Goal: Task Accomplishment & Management: Manage account settings

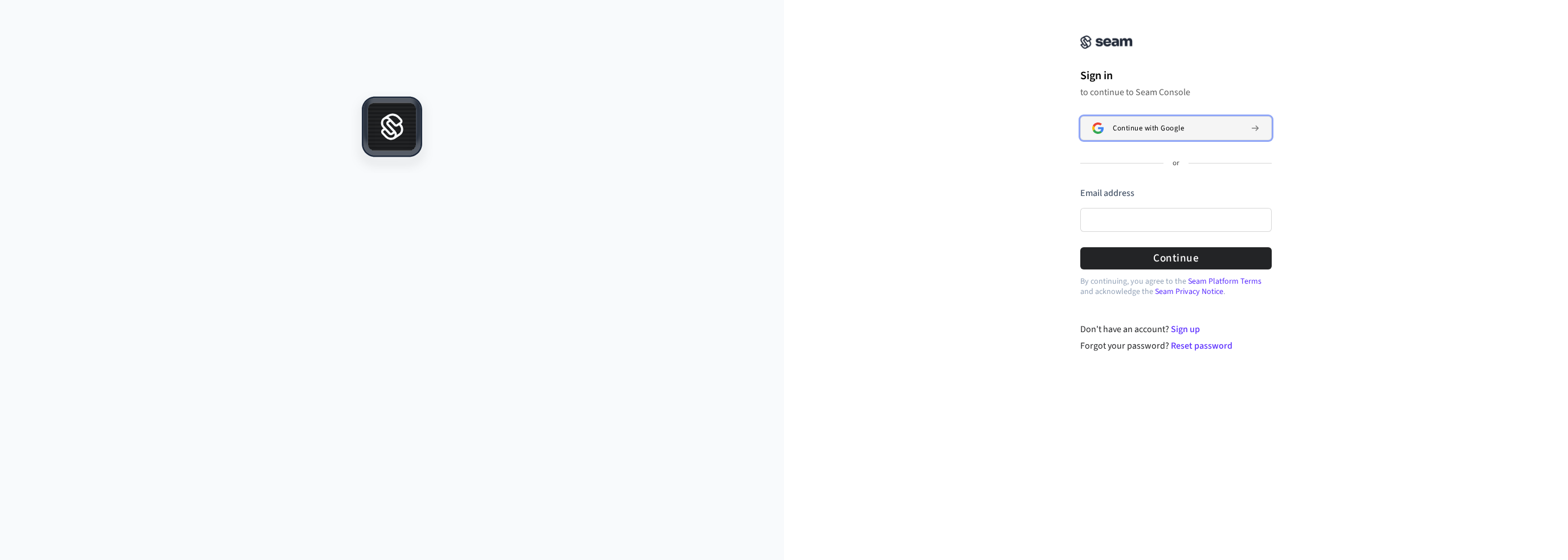
click at [1244, 136] on button "Continue with Google" at bounding box center [1176, 128] width 192 height 24
drag, startPoint x: 1273, startPoint y: 248, endPoint x: 1250, endPoint y: 232, distance: 28.0
click at [1273, 248] on div "Sign in to continue to Seam Console Continue with Google or Email address Passw…" at bounding box center [1176, 150] width 228 height 274
click at [1233, 218] on input "Email address" at bounding box center [1176, 220] width 192 height 24
click at [1153, 223] on input "Email address" at bounding box center [1176, 220] width 192 height 24
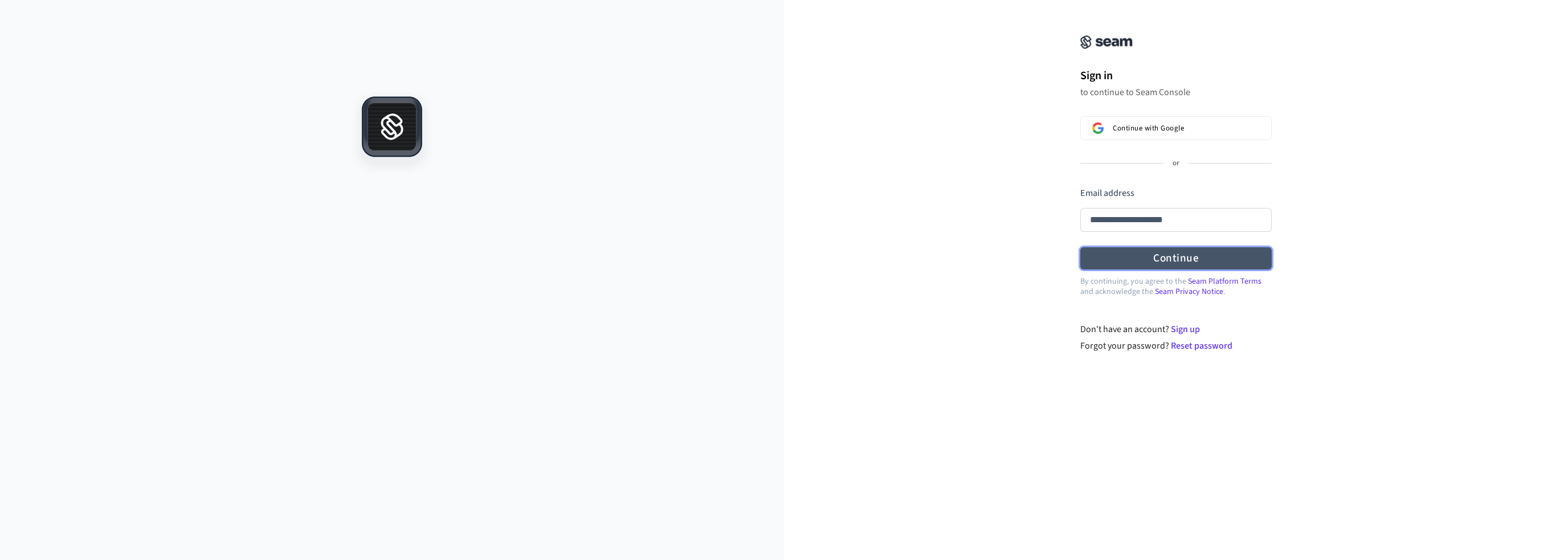
click at [1171, 261] on button "Continue" at bounding box center [1176, 258] width 192 height 22
type input "**********"
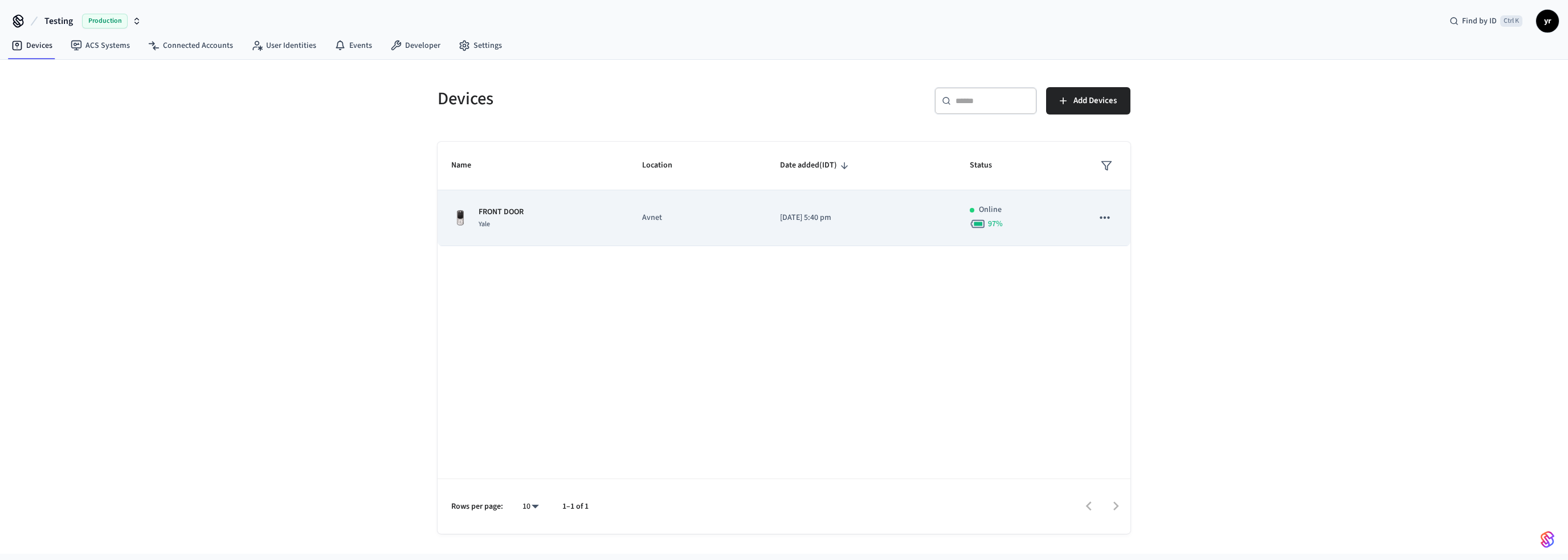
click at [1098, 214] on icon "sticky table" at bounding box center [1105, 217] width 15 height 15
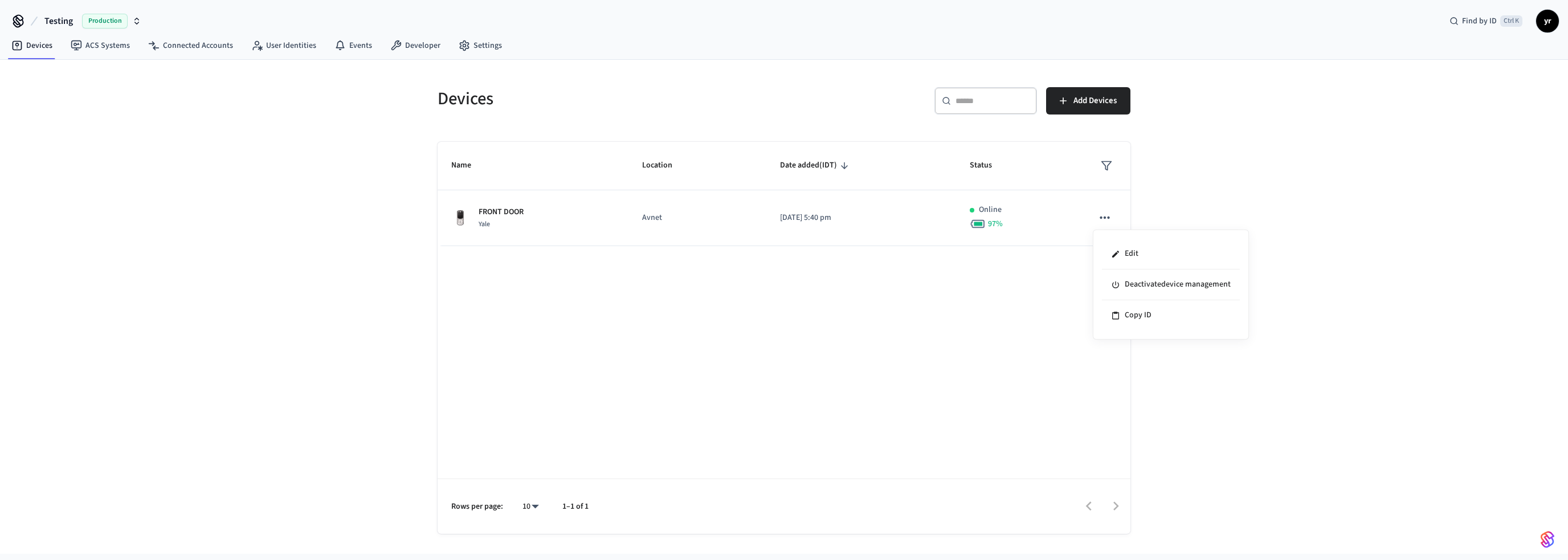
click at [390, 42] on div at bounding box center [784, 280] width 1568 height 560
click at [407, 44] on div "Edit Deactivate device management Copy ID" at bounding box center [784, 280] width 1568 height 560
click at [411, 41] on link "Developer" at bounding box center [415, 45] width 68 height 20
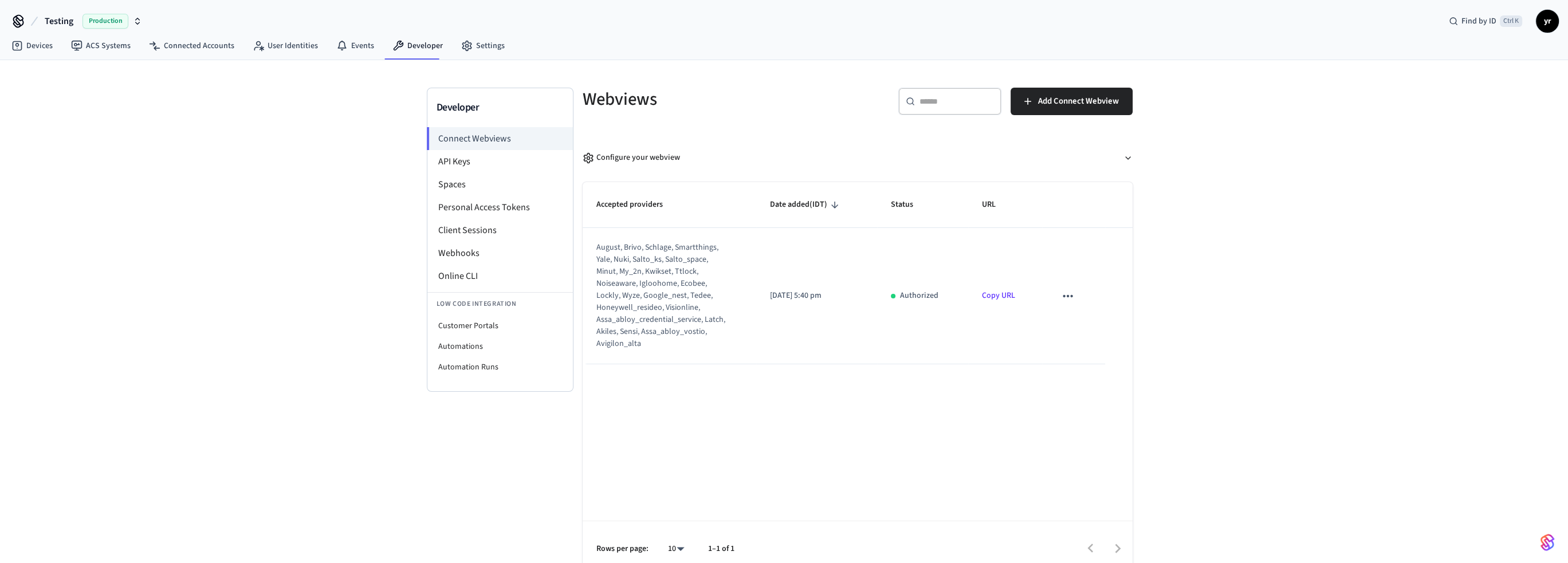
click at [1068, 290] on icon "sticky table" at bounding box center [1068, 296] width 15 height 15
click at [525, 153] on div at bounding box center [788, 281] width 1577 height 563
click at [471, 160] on li "API Keys" at bounding box center [500, 161] width 146 height 23
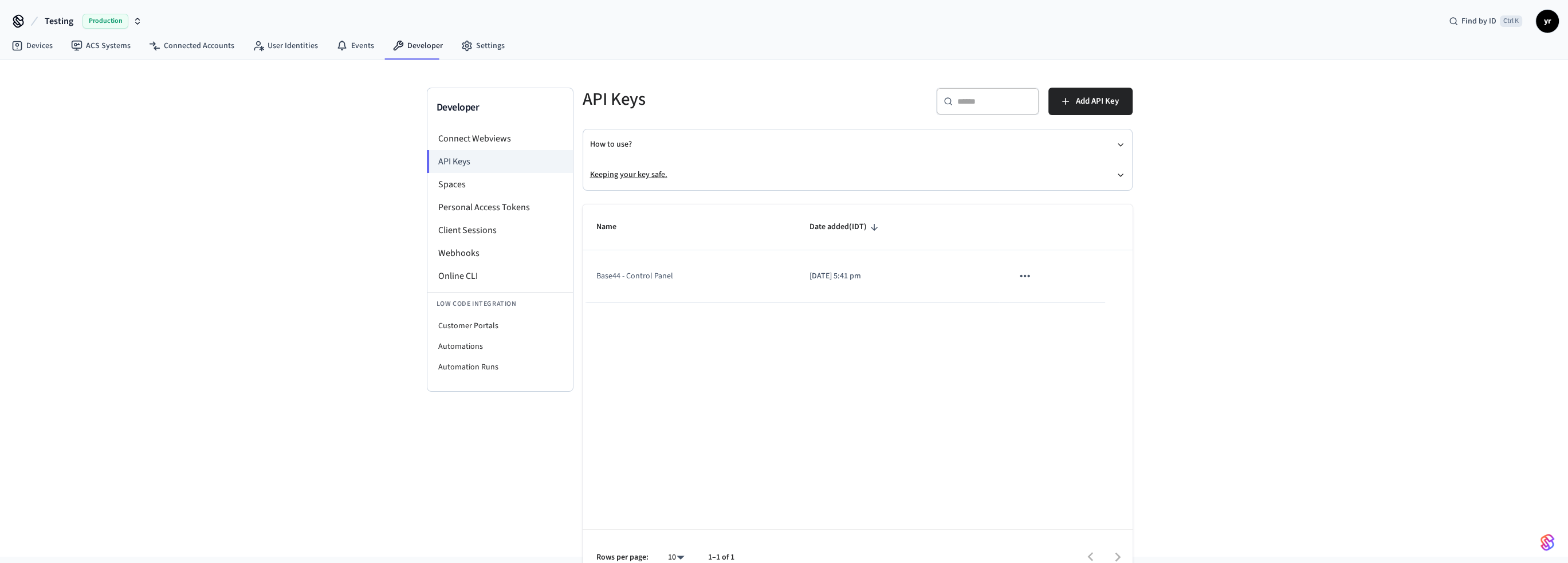
click at [802, 181] on button "Keeping your key safe." at bounding box center [857, 175] width 535 height 30
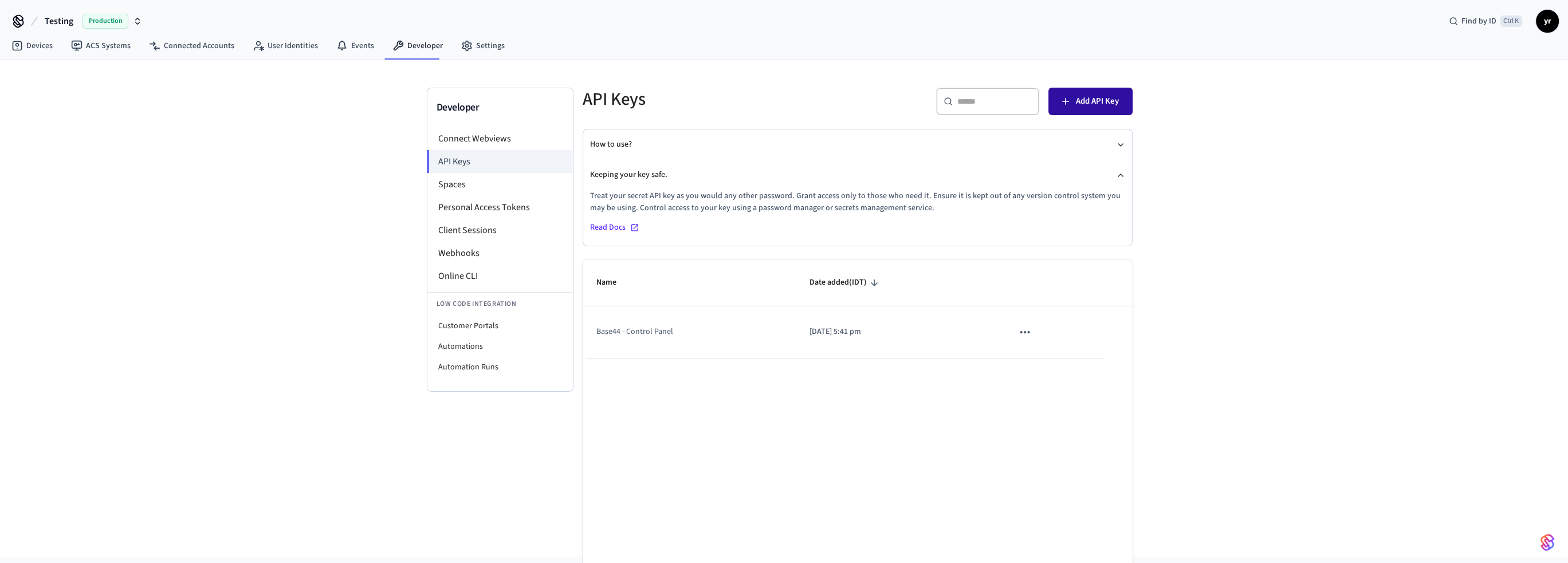
click at [1092, 97] on span "Add API Key" at bounding box center [1097, 102] width 43 height 15
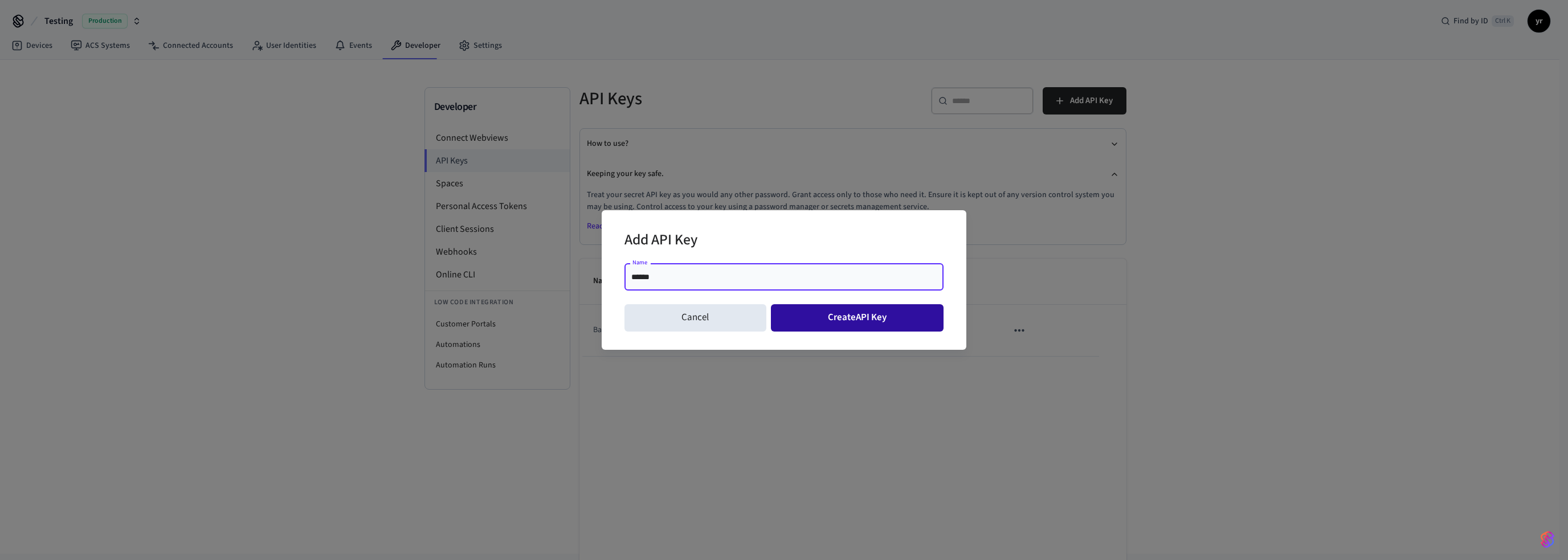
type input "******"
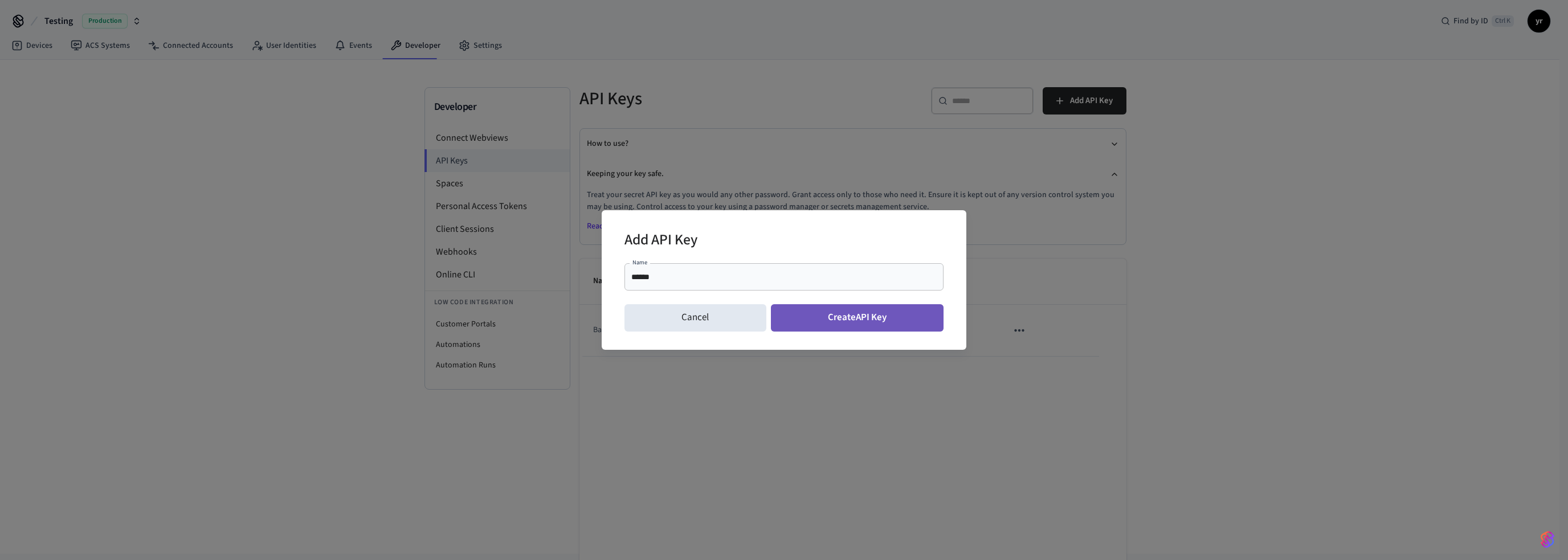
click at [858, 322] on button "Create API Key" at bounding box center [857, 318] width 173 height 27
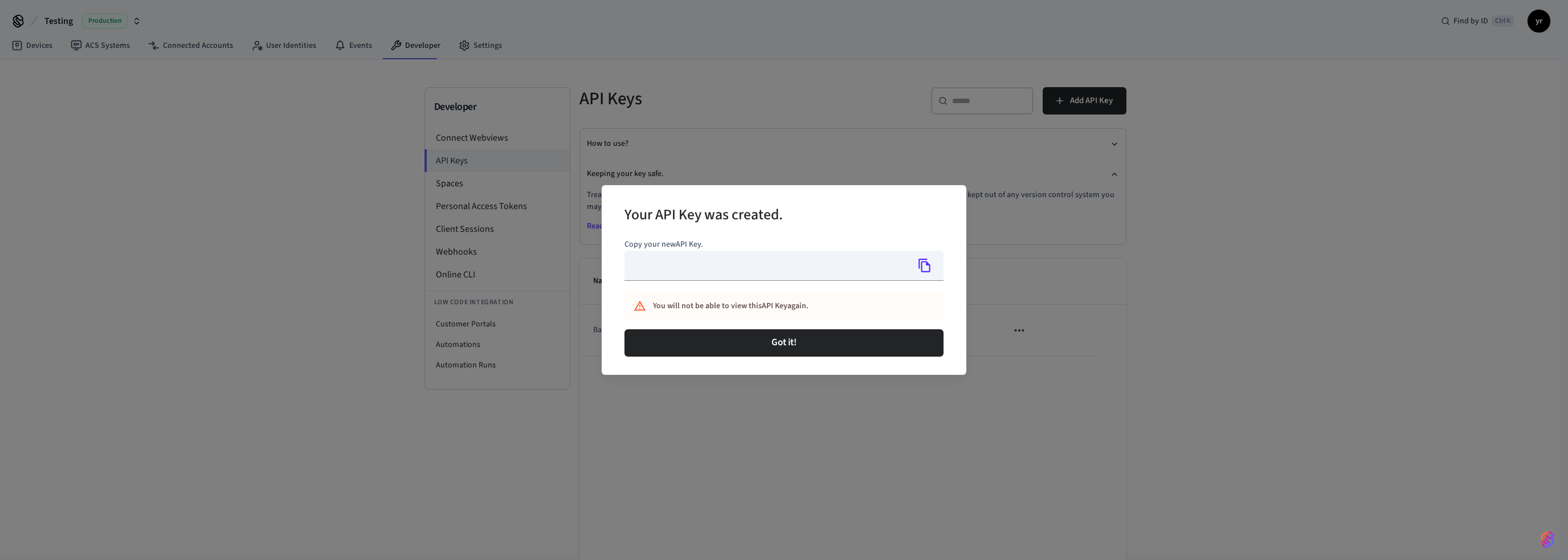
type input "**********"
click at [919, 264] on icon "Copy" at bounding box center [924, 266] width 12 height 14
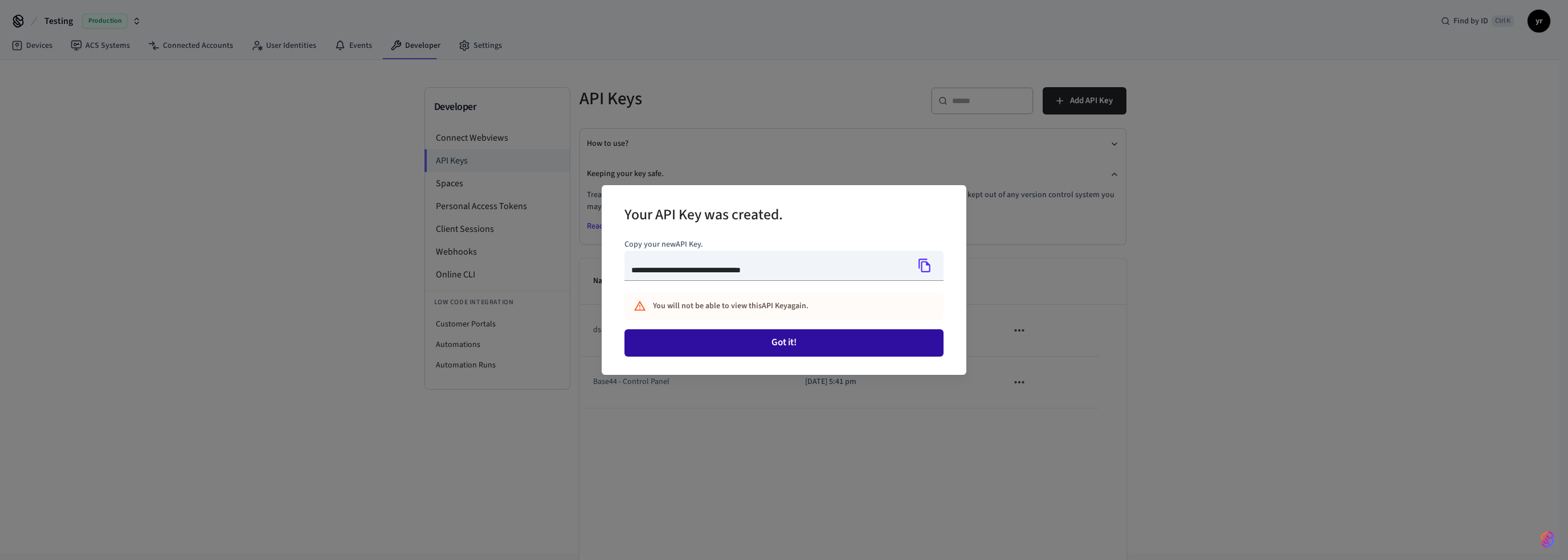
drag, startPoint x: 806, startPoint y: 345, endPoint x: 797, endPoint y: 345, distance: 9.0
click at [806, 345] on button "Got it!" at bounding box center [784, 343] width 319 height 27
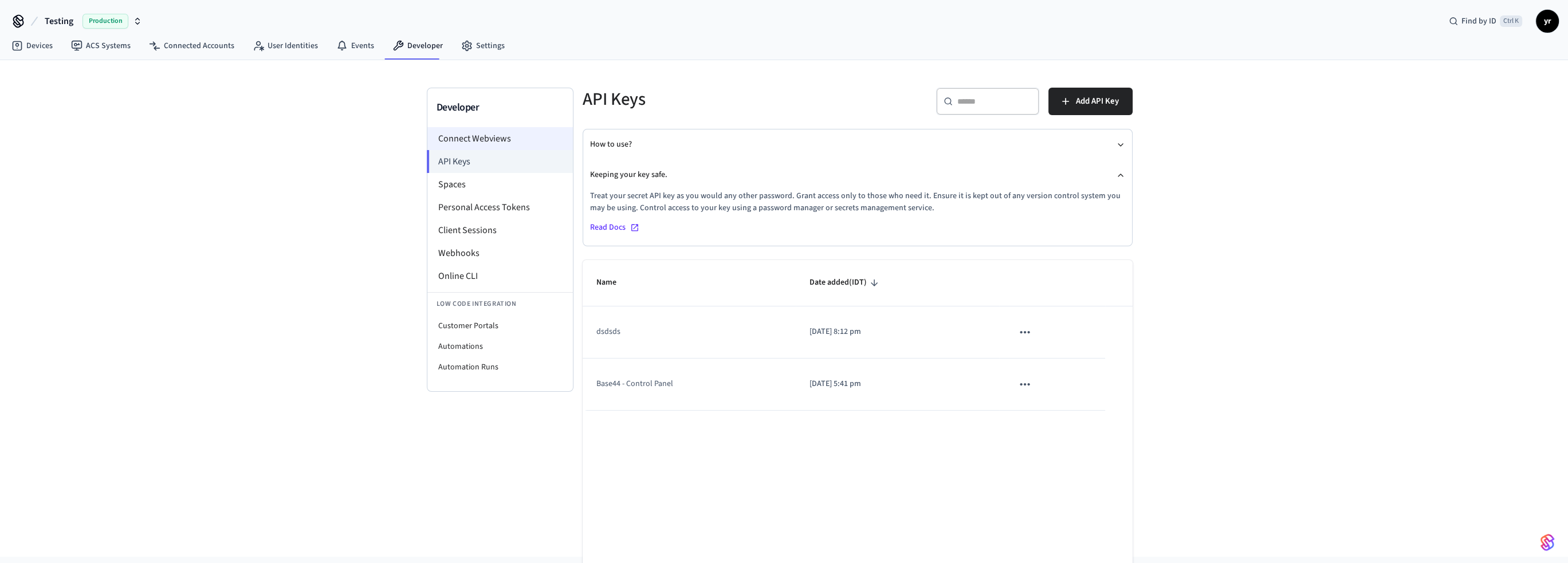
click at [502, 128] on li "Connect Webviews" at bounding box center [500, 138] width 146 height 23
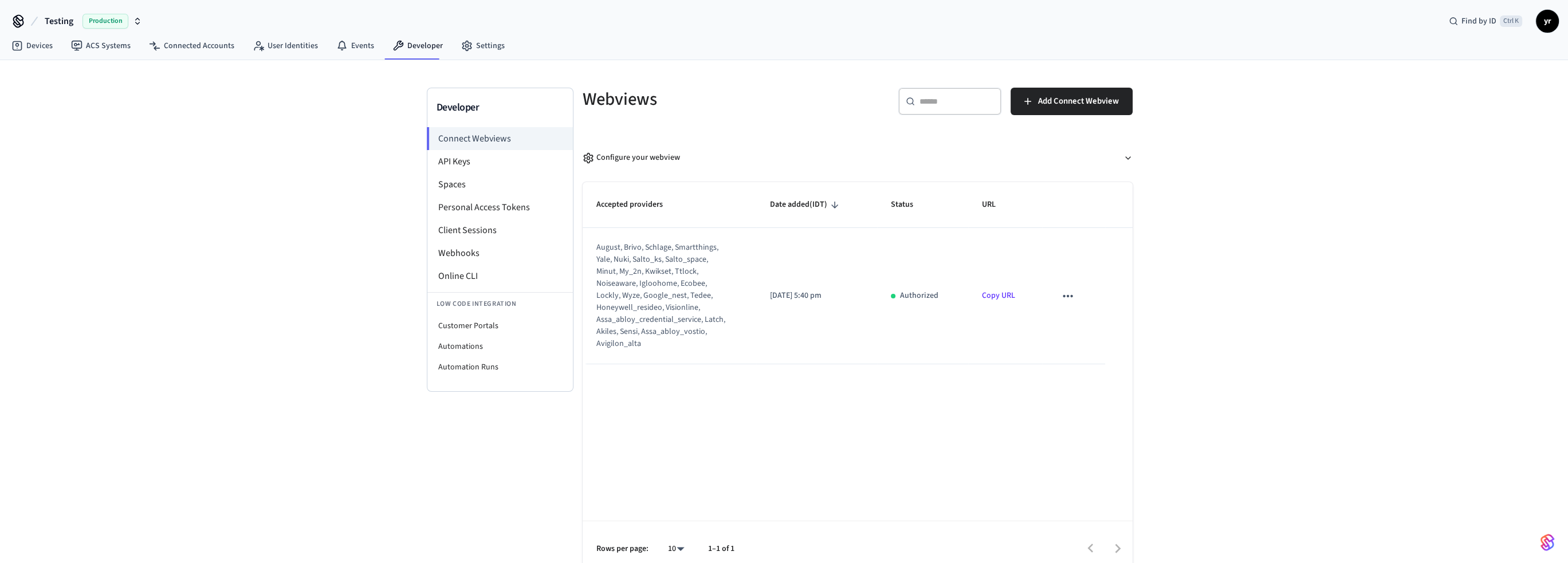
click at [992, 294] on link "Copy URL" at bounding box center [999, 295] width 33 height 11
click at [1551, 28] on span "yr" at bounding box center [1547, 21] width 20 height 20
click at [1412, 85] on div "yr yuval ram yuval@ram-house.co.il" at bounding box center [1467, 70] width 155 height 41
click at [491, 47] on link "Settings" at bounding box center [483, 45] width 62 height 20
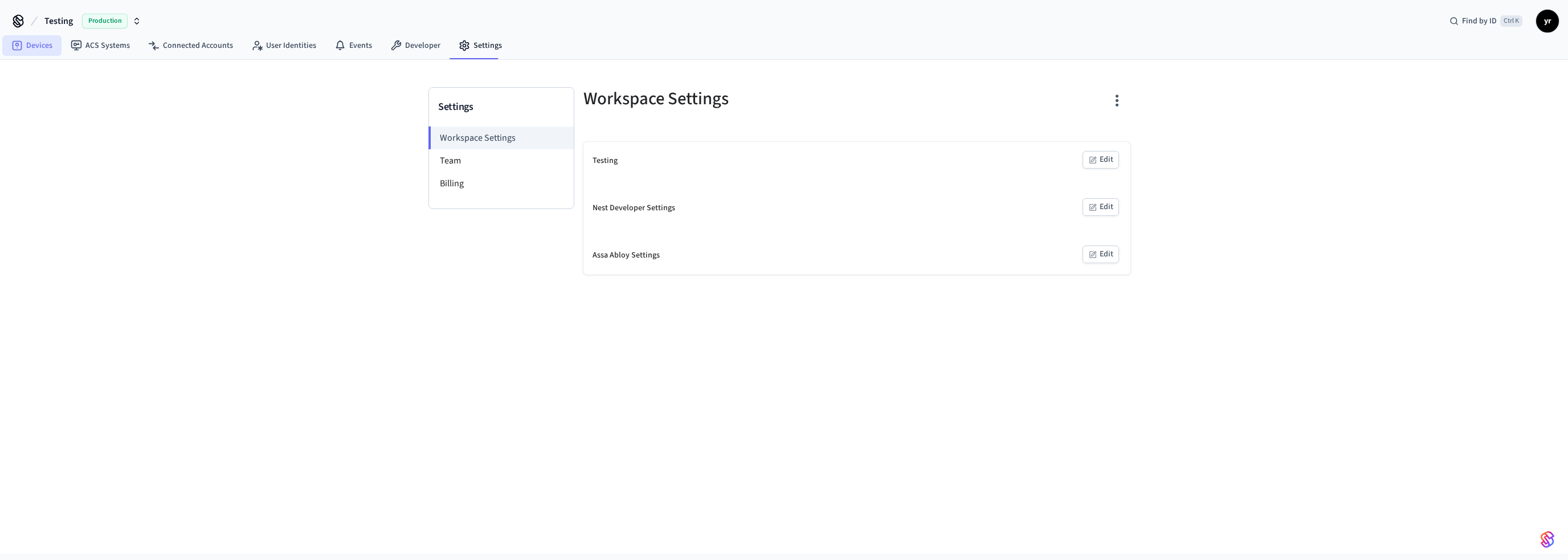
click at [32, 38] on link "Devices" at bounding box center [32, 45] width 59 height 20
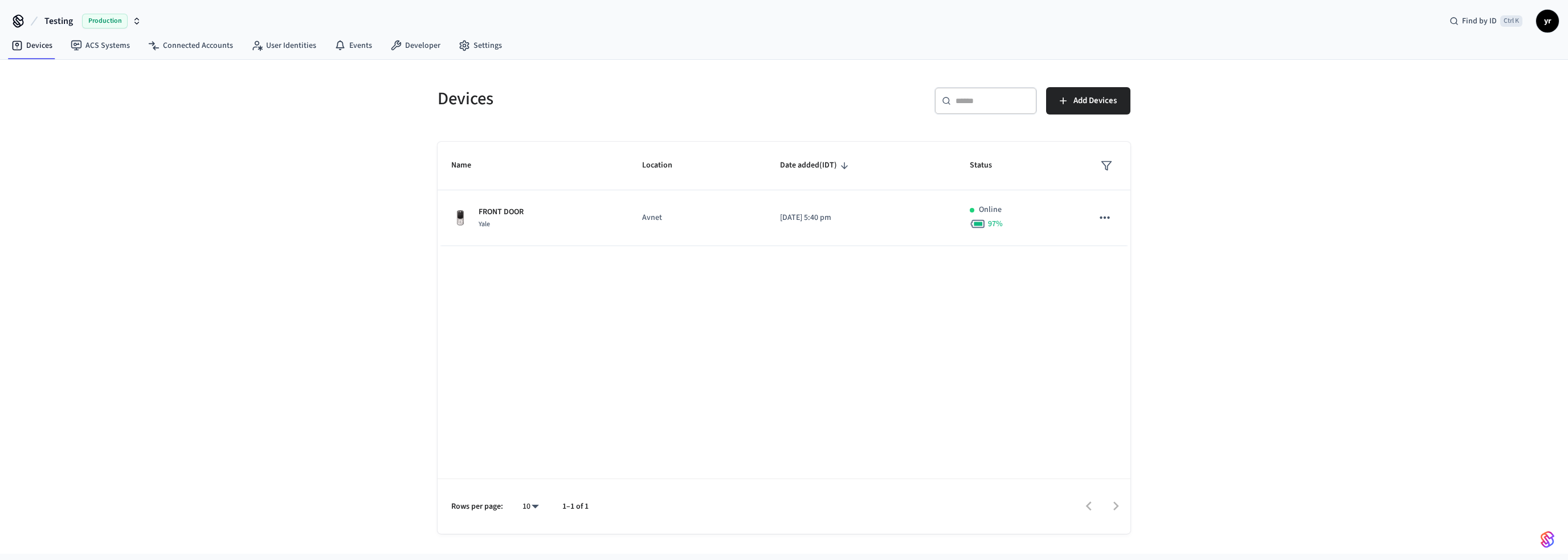
click at [16, 21] on icon at bounding box center [18, 21] width 18 height 18
click at [1562, 18] on div "Testing Production Find by ID Ctrl K yr" at bounding box center [784, 17] width 1568 height 33
click at [1548, 20] on span "yr" at bounding box center [1547, 21] width 20 height 20
drag, startPoint x: 1473, startPoint y: 81, endPoint x: 1488, endPoint y: 62, distance: 24.2
click at [1479, 76] on div "yr yuval ram yuval@ram-house.co.il" at bounding box center [1468, 70] width 154 height 41
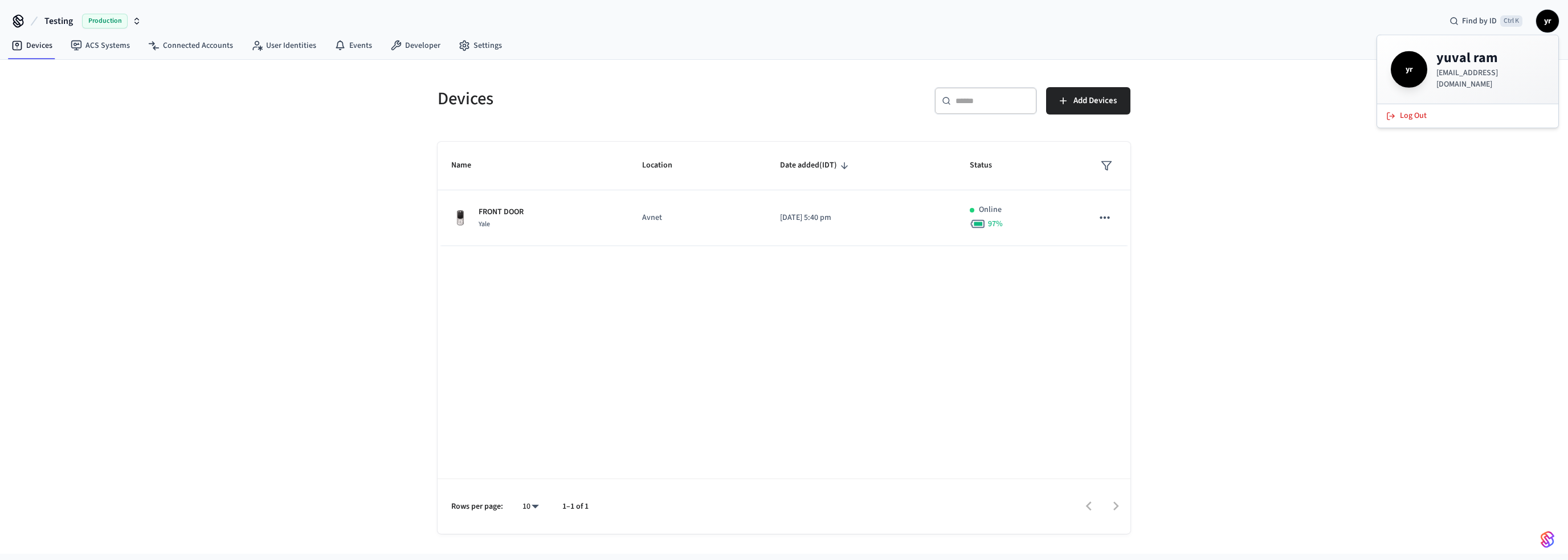
click at [1488, 62] on h4 "yuval ram" at bounding box center [1490, 59] width 108 height 18
click at [489, 51] on link "Settings" at bounding box center [481, 45] width 62 height 20
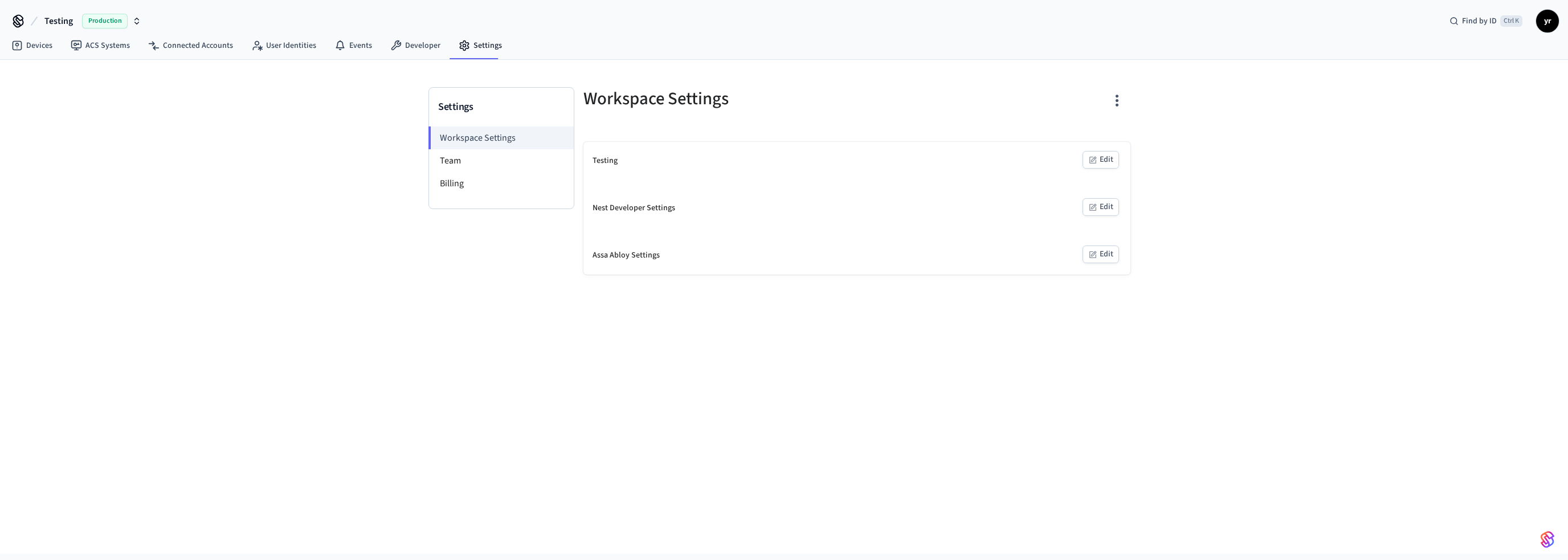
click at [1119, 109] on icon "button" at bounding box center [1117, 100] width 18 height 18
click at [477, 164] on div at bounding box center [784, 280] width 1568 height 560
click at [461, 161] on li "Team" at bounding box center [501, 160] width 145 height 23
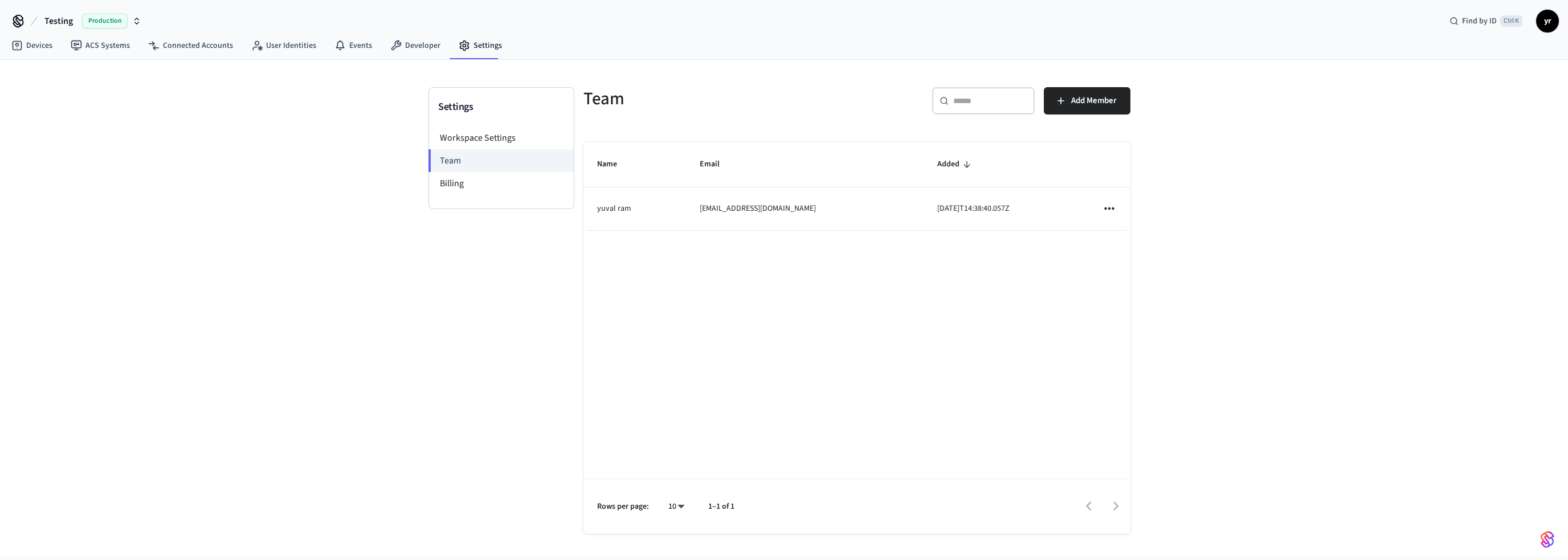
click at [1110, 207] on icon "sticky table" at bounding box center [1109, 208] width 15 height 15
drag, startPoint x: 481, startPoint y: 181, endPoint x: 442, endPoint y: 185, distance: 39.2
click at [474, 182] on div at bounding box center [784, 280] width 1568 height 560
click at [442, 185] on body "Testing Production Find by ID Ctrl K yr Devices ACS Systems Connected Accounts …" at bounding box center [784, 278] width 1568 height 556
click at [484, 136] on li "Workspace Settings" at bounding box center [501, 137] width 145 height 23
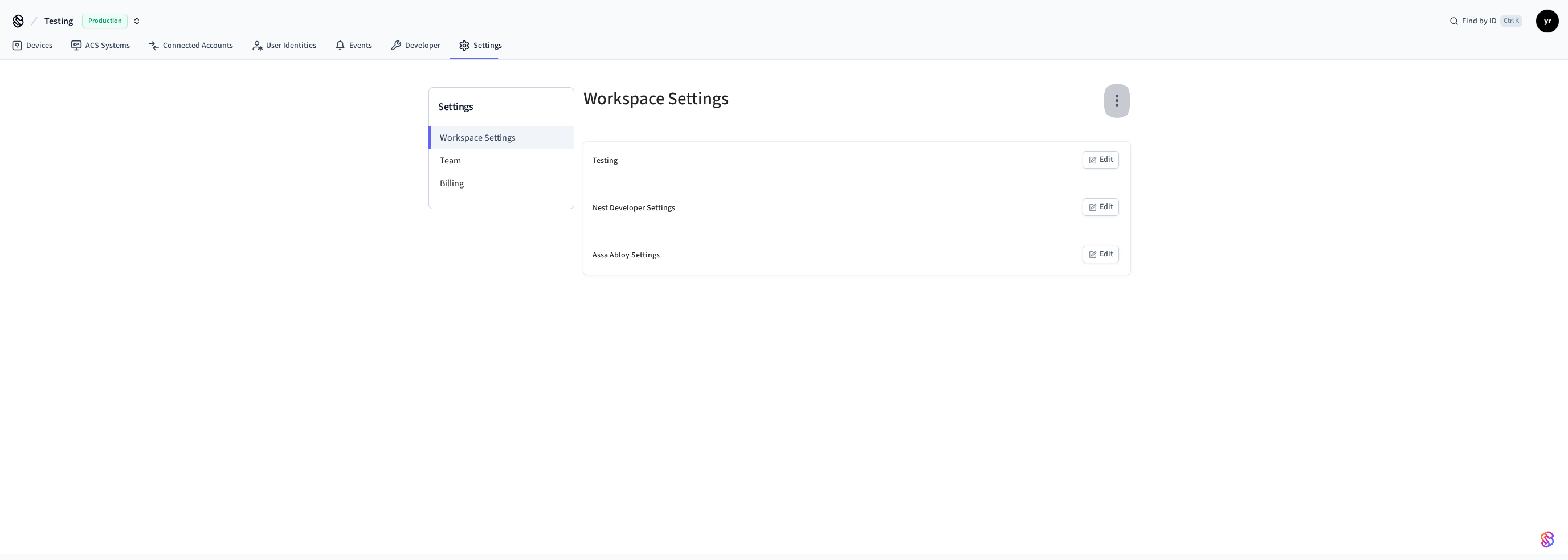
click at [1113, 109] on icon "button" at bounding box center [1117, 100] width 18 height 18
click at [1073, 179] on div "Delete Workspace" at bounding box center [1073, 177] width 79 height 12
click at [1097, 148] on div "Leave Workspace" at bounding box center [1072, 147] width 77 height 12
click at [1101, 182] on div "Delete Workspace" at bounding box center [1073, 177] width 79 height 12
click at [489, 166] on div at bounding box center [784, 280] width 1568 height 560
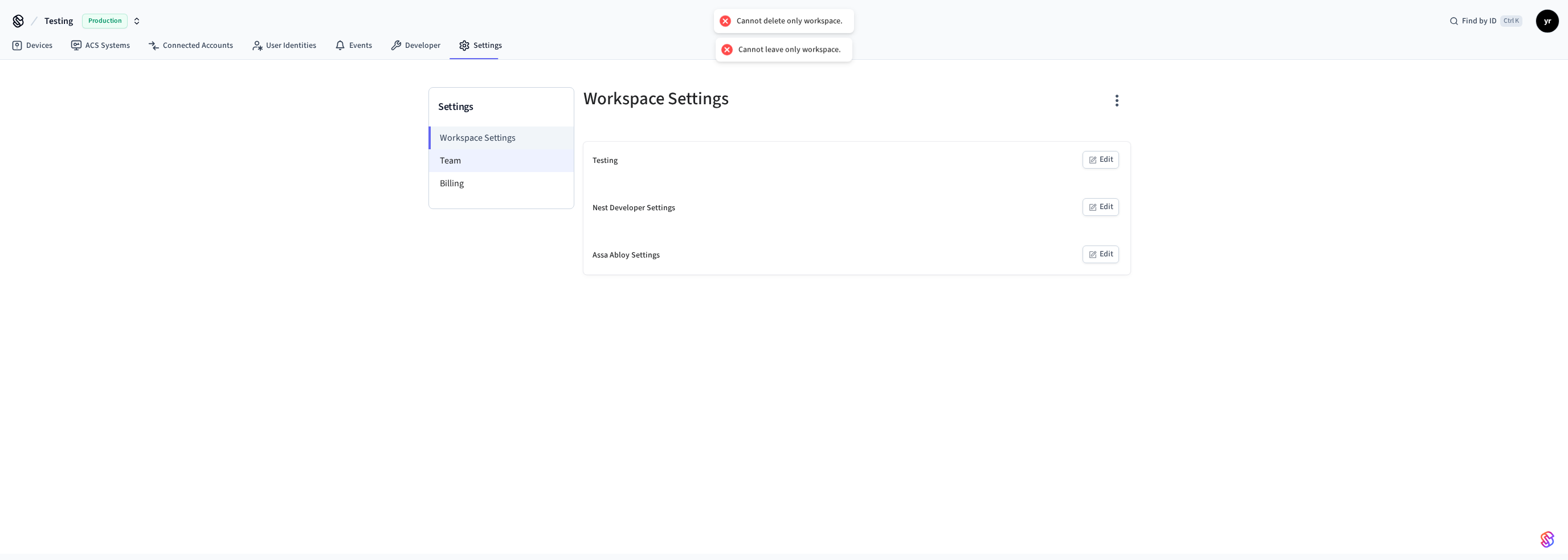
click at [468, 166] on body "Cannot delete only workspace. Cannot leave only workspace. Testing Production F…" at bounding box center [784, 277] width 1568 height 554
click at [444, 158] on li "Team" at bounding box center [501, 160] width 145 height 23
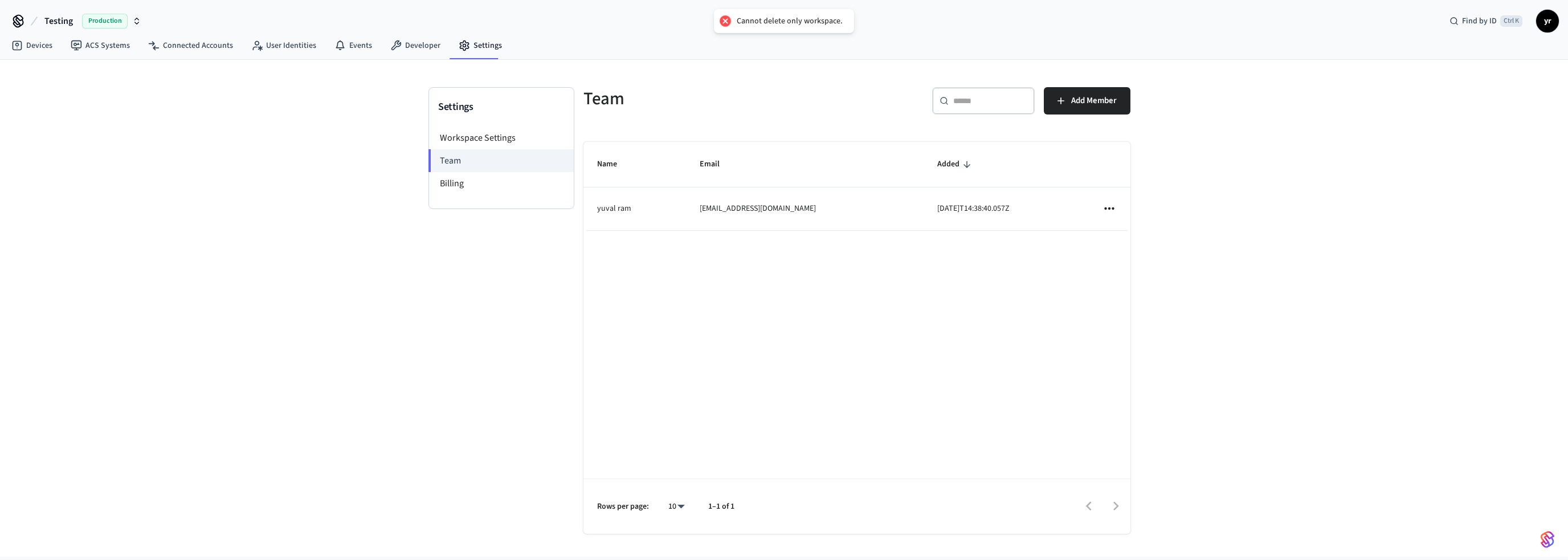
click at [1108, 209] on icon "sticky table" at bounding box center [1109, 208] width 15 height 15
click at [1131, 238] on li "Remove" at bounding box center [1140, 240] width 60 height 30
click at [1116, 208] on icon "sticky table" at bounding box center [1109, 208] width 15 height 15
drag, startPoint x: 473, startPoint y: 172, endPoint x: 456, endPoint y: 187, distance: 22.7
click at [472, 174] on div at bounding box center [784, 280] width 1568 height 560
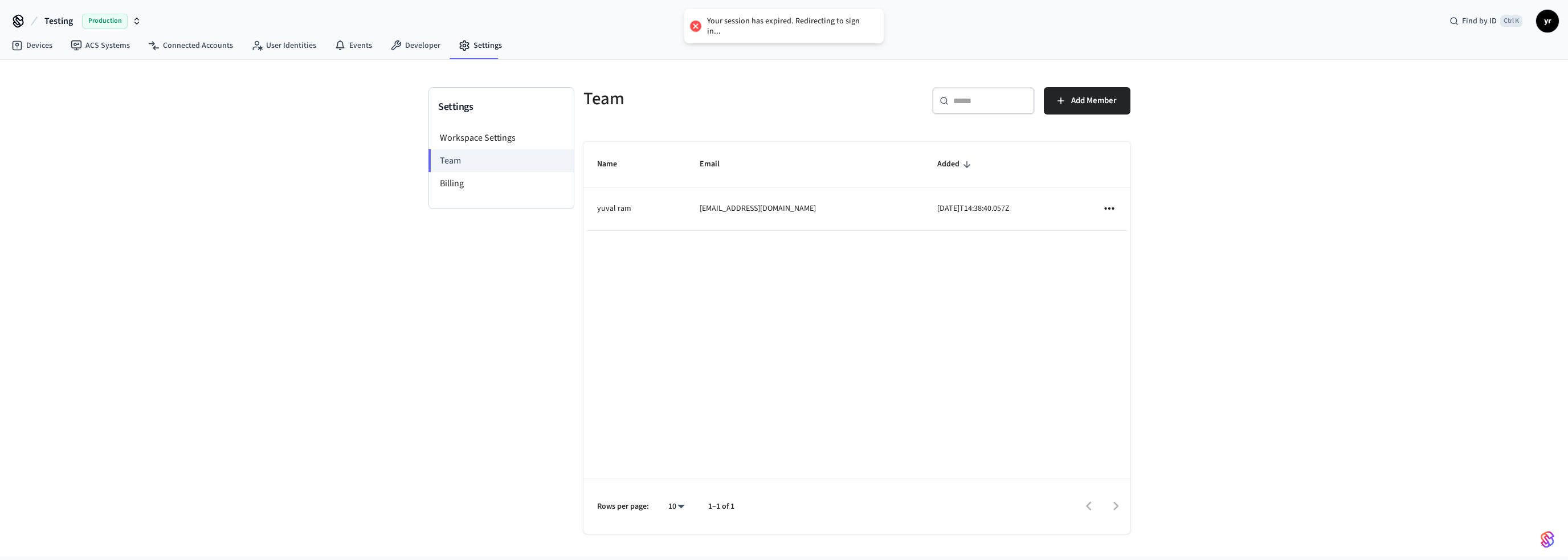
click at [456, 187] on body "Your session has expired. Redirecting to sign in... Testing Production Find by …" at bounding box center [784, 278] width 1568 height 556
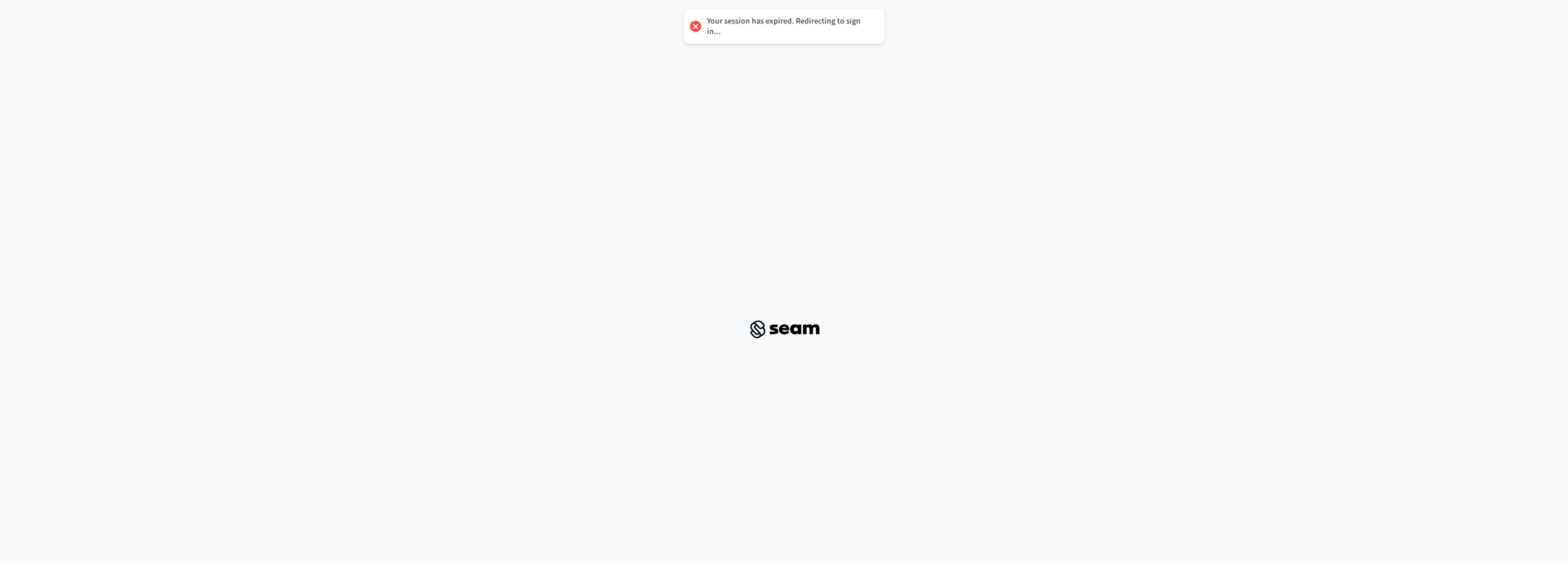
click at [496, 140] on div at bounding box center [784, 330] width 1541 height 640
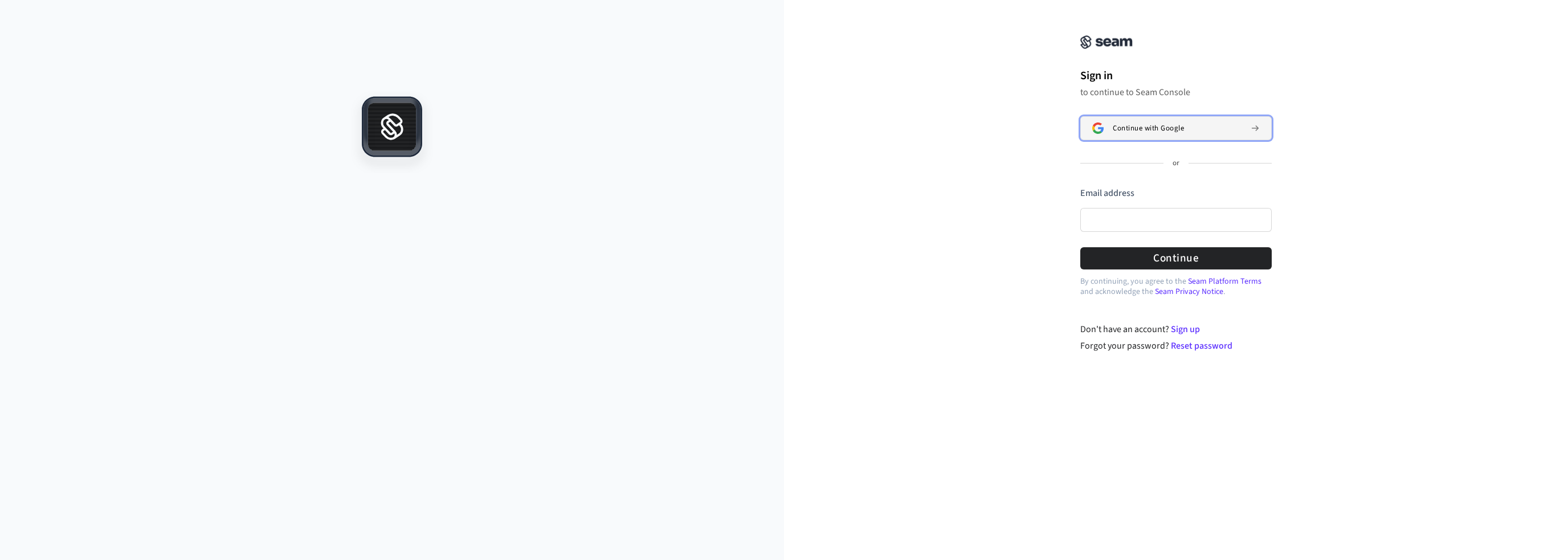
click at [1191, 139] on button "Continue with Google" at bounding box center [1176, 128] width 192 height 24
